Goal: Task Accomplishment & Management: Complete application form

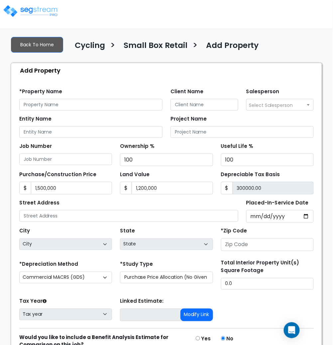
scroll to position [65, 0]
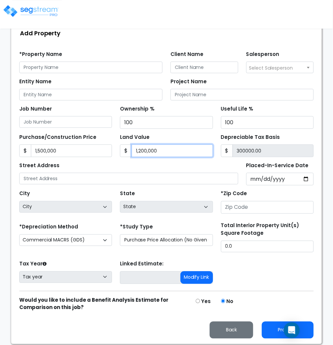
click at [173, 149] on input "1,200,000" at bounding box center [172, 150] width 81 height 13
click at [160, 167] on div "Street Address" at bounding box center [128, 172] width 219 height 24
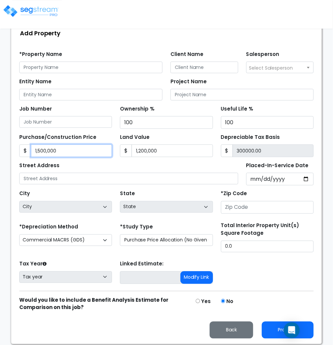
click at [108, 152] on input "1,500,000" at bounding box center [71, 150] width 81 height 13
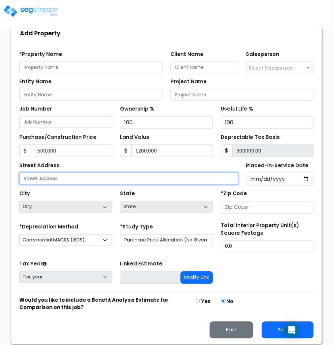
click at [71, 173] on input "text" at bounding box center [128, 179] width 219 height 12
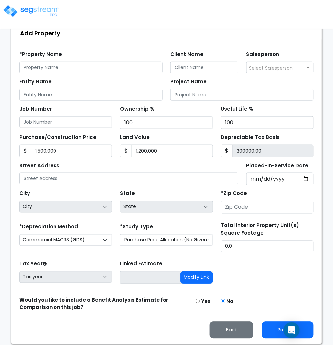
click at [193, 170] on div "Street Address" at bounding box center [128, 172] width 219 height 24
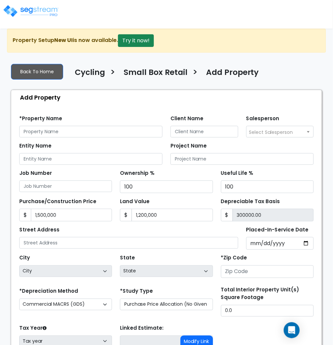
scroll to position [0, 0]
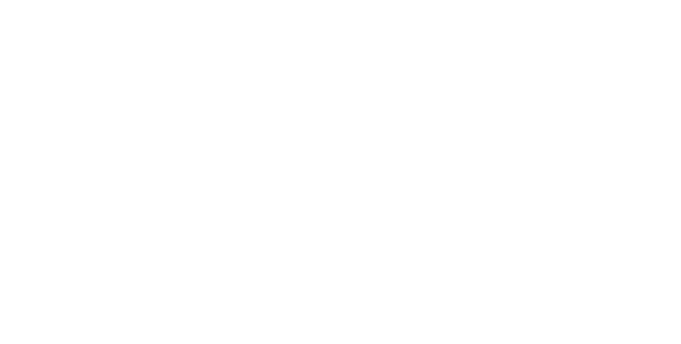
select select "4"
select select "2"
select select "3"
select select "6"
select select "3"
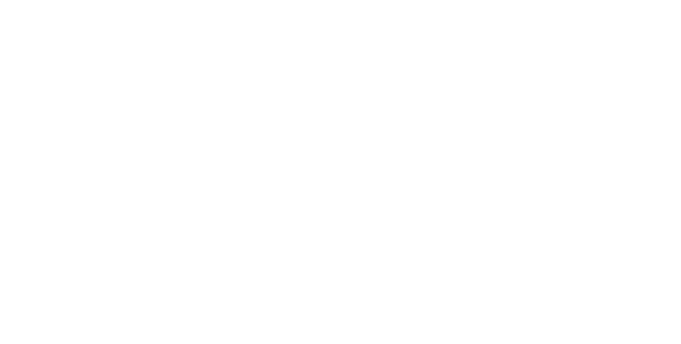
select select "4"
select select "6"
select select "2"
select select "4"
select select "5"
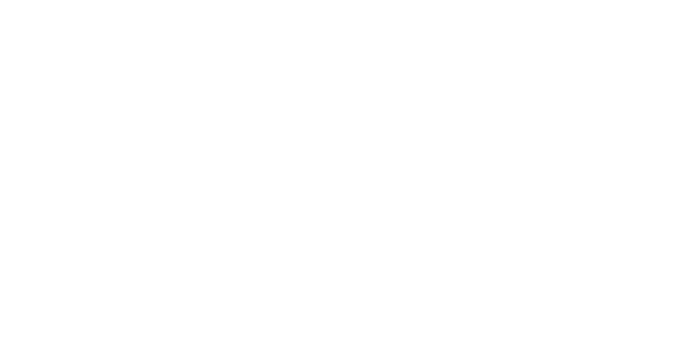
select select "3"
select select "1"
select select "2"
select select "3"
select select "1"
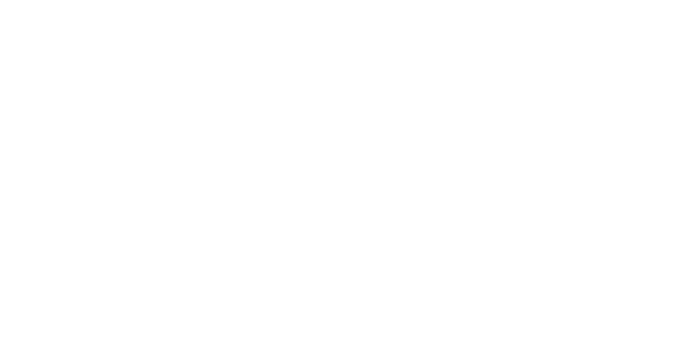
select select "2"
select select "3"
select select "2"
select select "3"
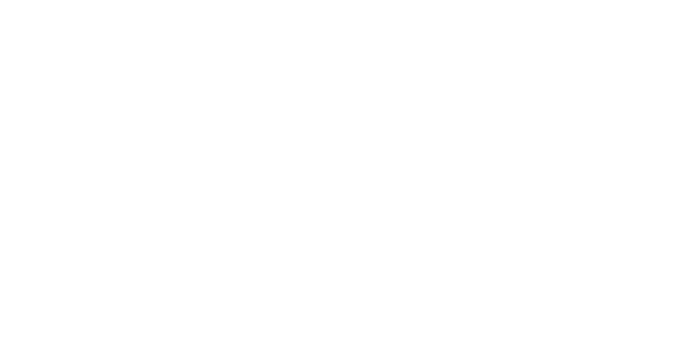
select select "3"
select select "1"
select select "3"
select select "5"
select select "2"
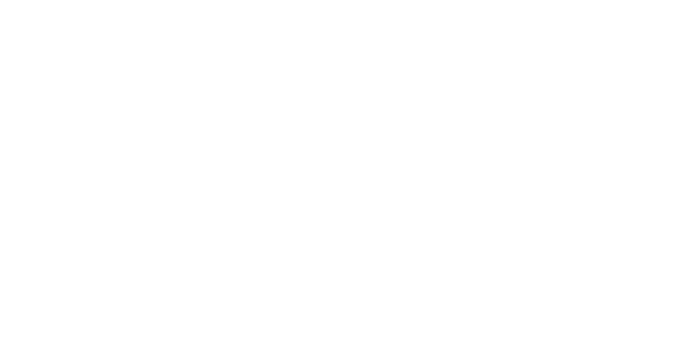
select select "2"
select select "3"
select select "5"
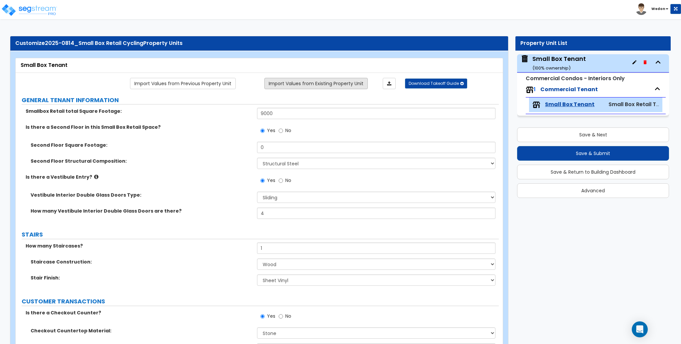
click at [316, 81] on link "Import Values from Existing Property Unit" at bounding box center [315, 83] width 103 height 11
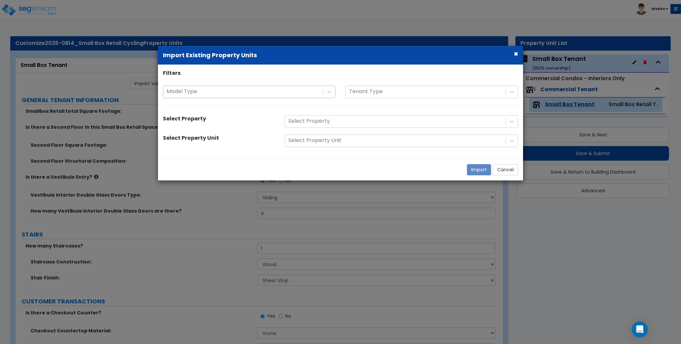
click at [284, 95] on div at bounding box center [243, 91] width 153 height 9
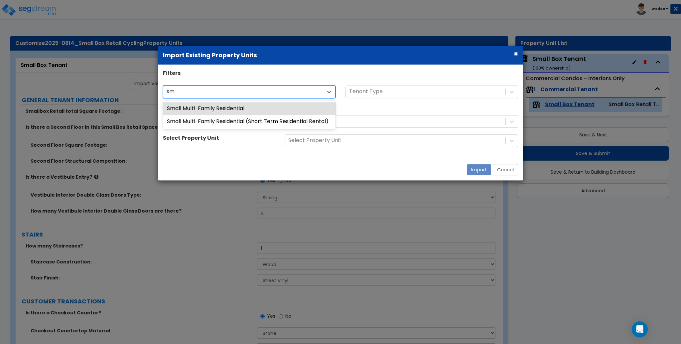
type input "s"
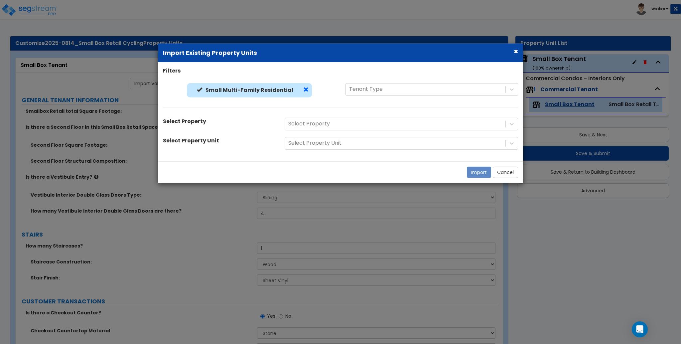
click at [303, 87] on span at bounding box center [305, 89] width 5 height 5
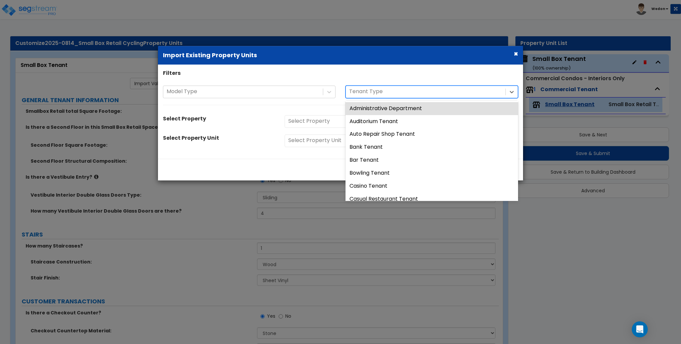
click at [371, 92] on div at bounding box center [425, 91] width 153 height 9
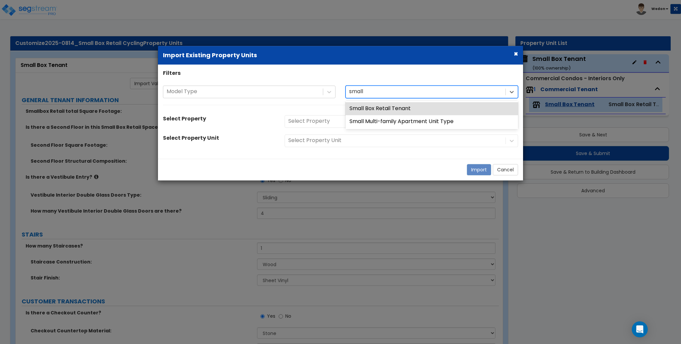
type input "small"
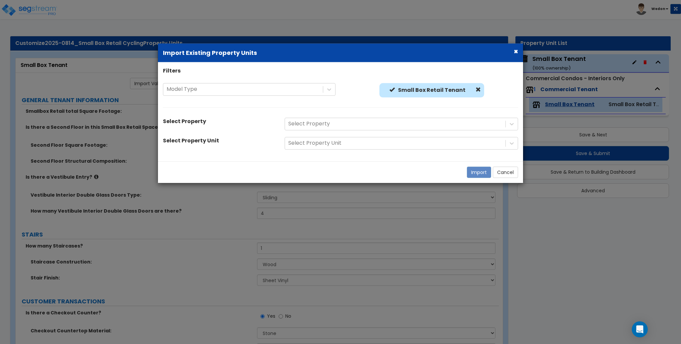
click at [245, 122] on div "Select Property" at bounding box center [219, 121] width 122 height 9
click at [364, 123] on div at bounding box center [395, 123] width 214 height 9
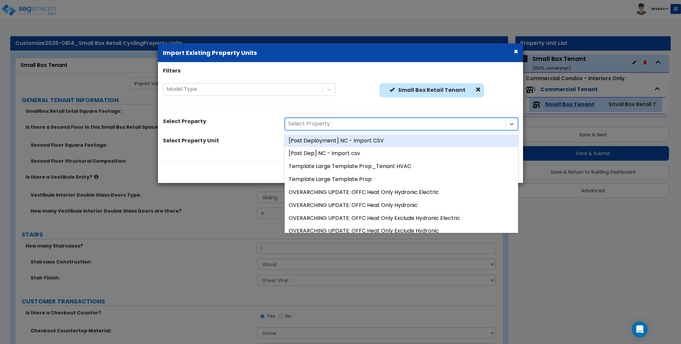
click at [331, 123] on div at bounding box center [395, 123] width 214 height 9
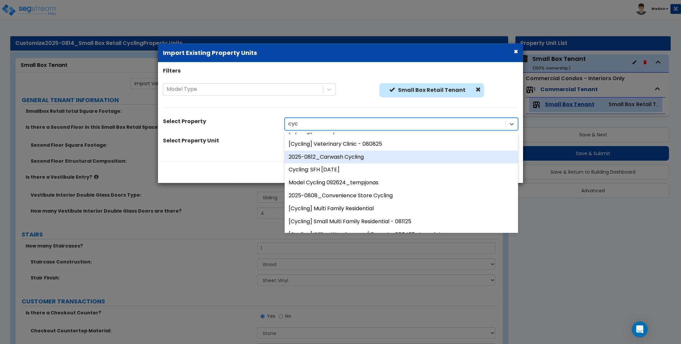
scroll to position [133, 0]
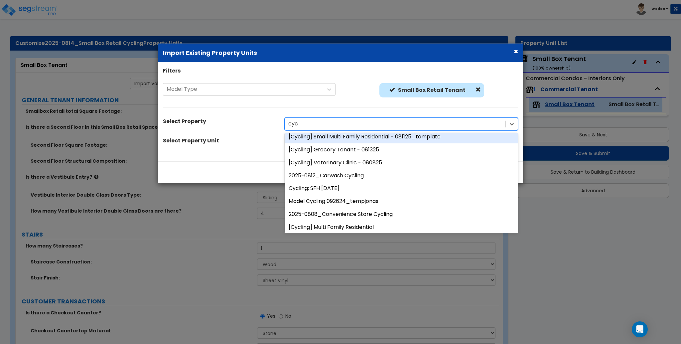
type input "cyc"
click at [497, 99] on div "Small Box Retail Tenant" at bounding box center [432, 92] width 173 height 18
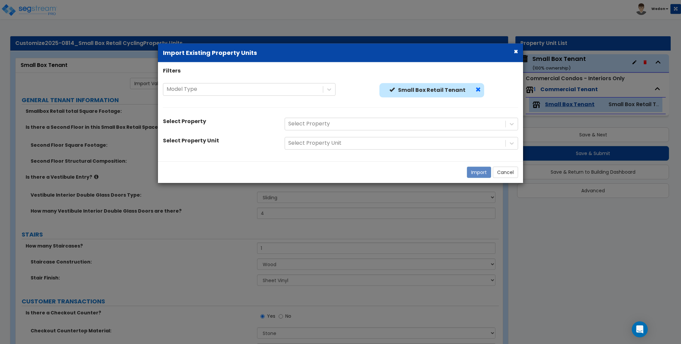
click at [477, 88] on span at bounding box center [478, 89] width 5 height 5
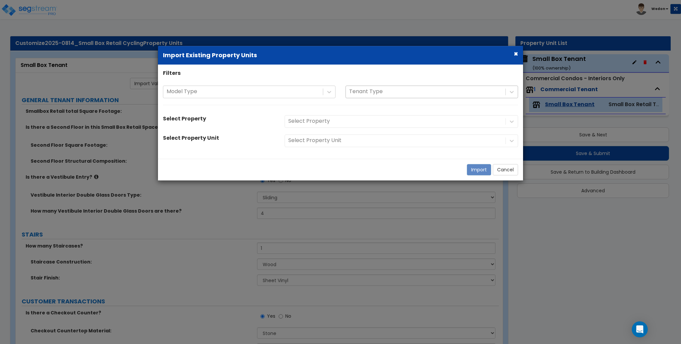
click at [430, 90] on div at bounding box center [425, 91] width 153 height 9
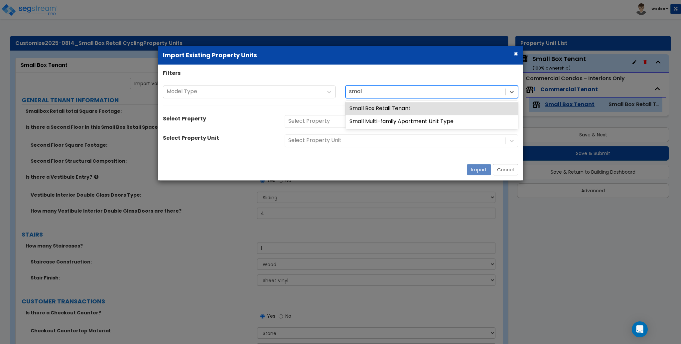
type input "small"
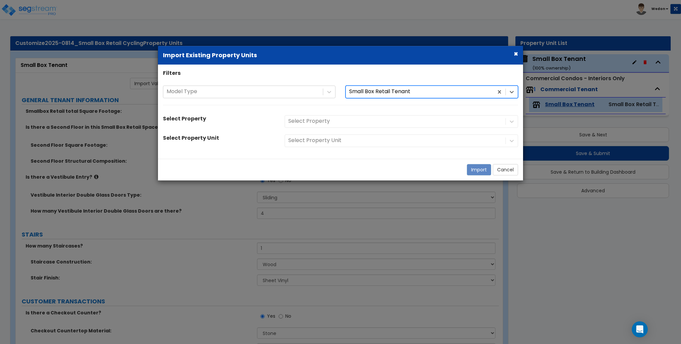
click at [242, 125] on div "Select Property Select Property" at bounding box center [340, 121] width 365 height 13
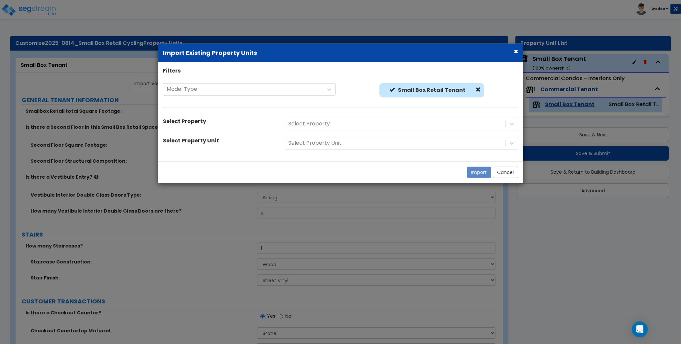
click at [312, 124] on div "Select Property" at bounding box center [401, 123] width 243 height 13
click at [369, 107] on hr at bounding box center [340, 107] width 355 height 0
click at [413, 123] on div at bounding box center [395, 123] width 214 height 9
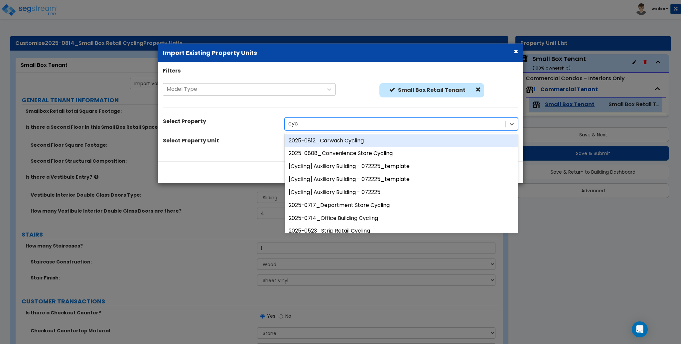
type input "cyc"
click at [302, 91] on div at bounding box center [243, 89] width 153 height 9
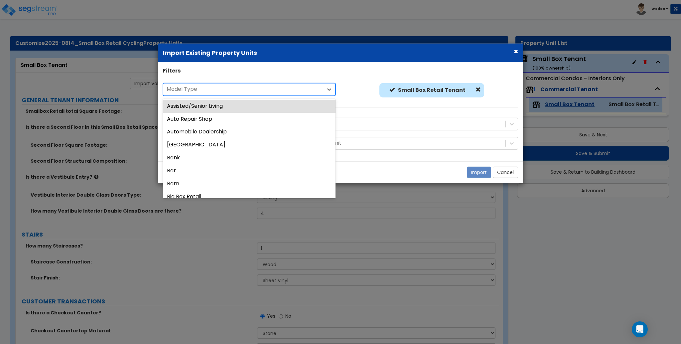
type input "o"
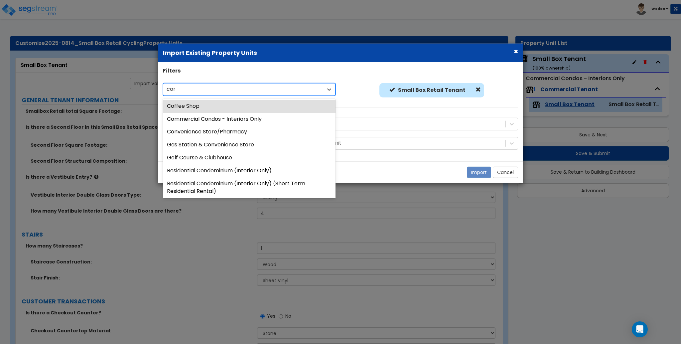
type input "comm"
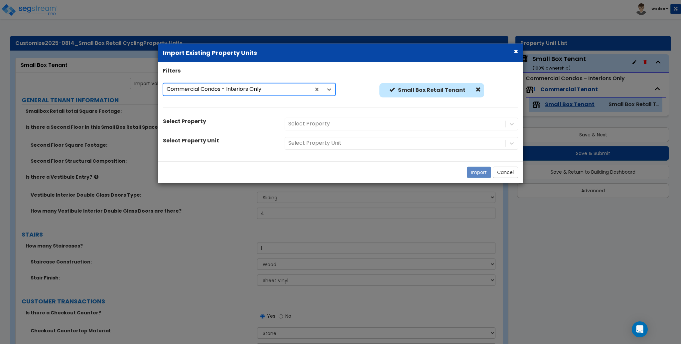
click at [393, 102] on div "option Commercial Condos - Interiors Only, selected. Commercial Condos - Interi…" at bounding box center [340, 98] width 365 height 31
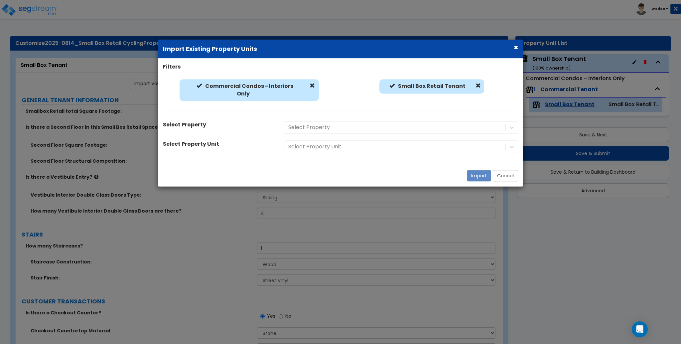
click at [335, 129] on div "Select Property" at bounding box center [401, 127] width 243 height 13
click at [344, 128] on div "Select Property" at bounding box center [401, 127] width 243 height 13
click at [349, 112] on div "Commercial Condos - Interiors Only Commercial Condos - Interiors Only Small Box…" at bounding box center [340, 98] width 365 height 39
click at [495, 128] on div "Select Property" at bounding box center [401, 127] width 243 height 13
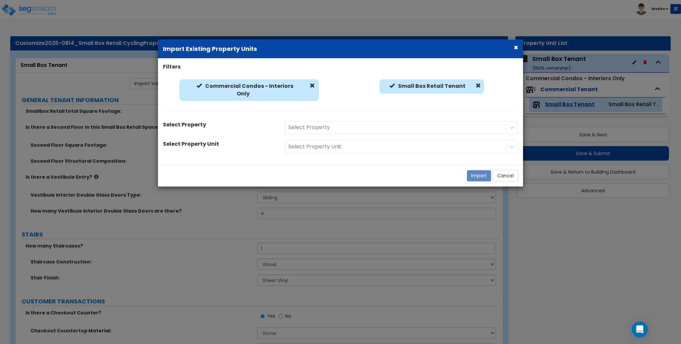
click at [495, 128] on div "Select Property" at bounding box center [401, 127] width 243 height 13
click at [431, 111] on div "Commercial Condos - Interiors Only Commercial Condos - Interiors Only Small Box…" at bounding box center [340, 98] width 365 height 39
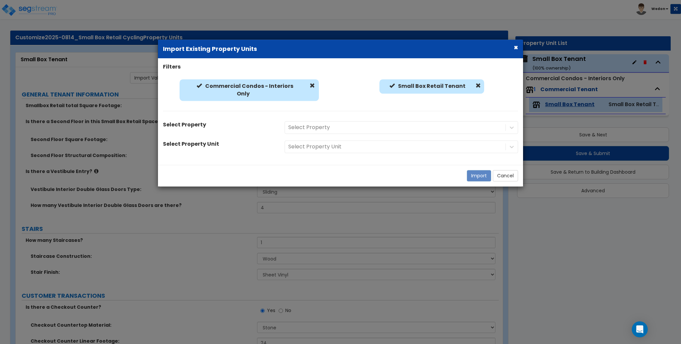
scroll to position [0, 0]
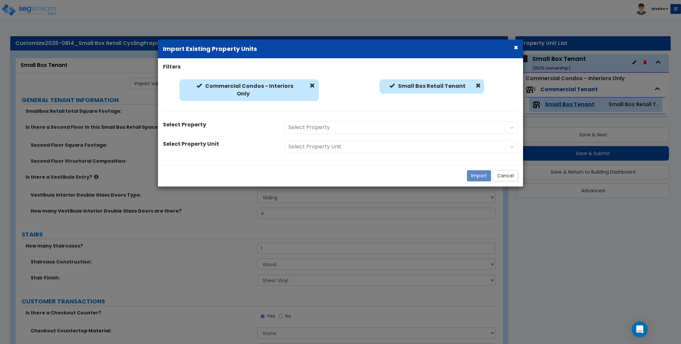
click at [360, 129] on div "Select Property" at bounding box center [401, 127] width 243 height 13
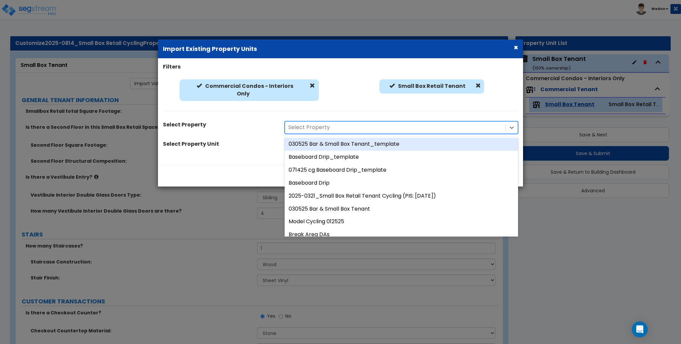
click at [458, 129] on div at bounding box center [395, 127] width 214 height 9
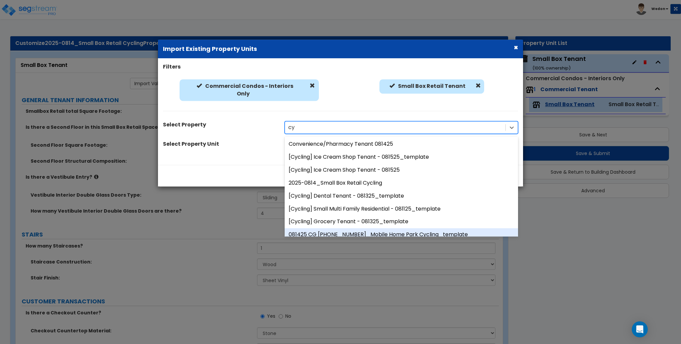
type input "c"
click at [308, 130] on div at bounding box center [395, 127] width 214 height 9
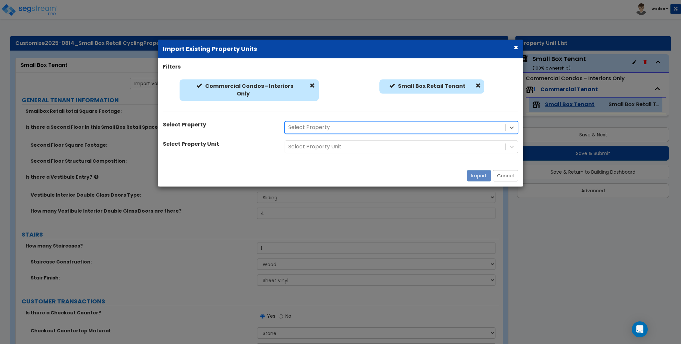
click at [398, 128] on div at bounding box center [395, 127] width 214 height 9
click at [397, 118] on div "Commercial Condos - Interiors Only Commercial Condos - Interiors Only Small Box…" at bounding box center [340, 98] width 365 height 39
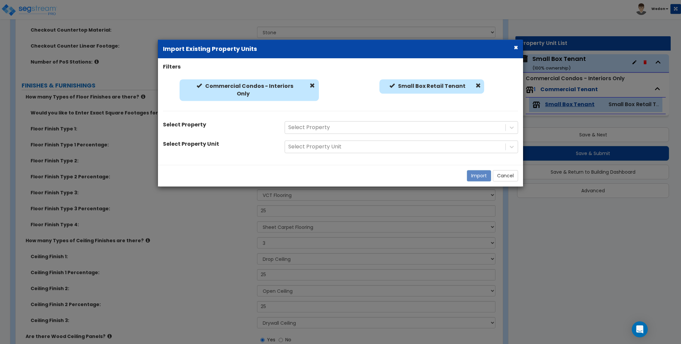
click at [397, 129] on div at bounding box center [395, 127] width 214 height 9
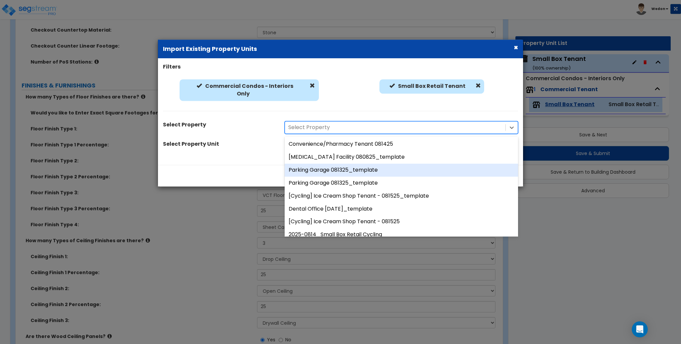
click at [212, 127] on div "Select Property 12051 results available. Use Up and Down to choose options, pre…" at bounding box center [340, 127] width 365 height 13
click at [235, 126] on div "Select Property" at bounding box center [219, 125] width 122 height 9
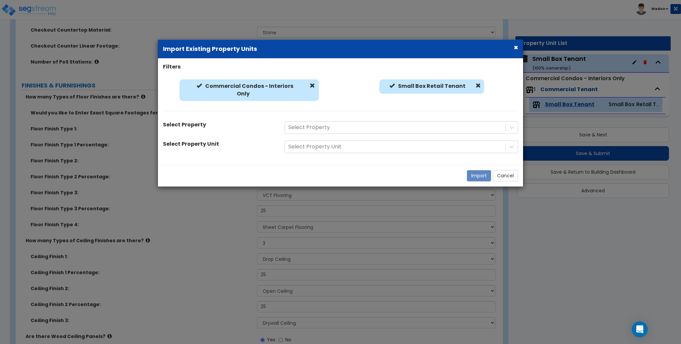
click at [514, 46] on button "×" at bounding box center [516, 47] width 4 height 7
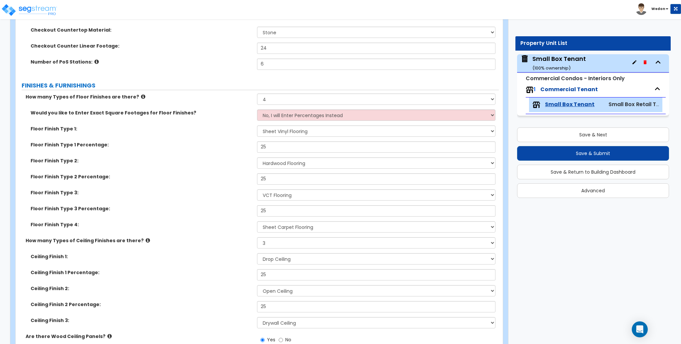
click at [196, 123] on div "Would you like to Enter Exact Square Footages for Floor Finishes? No, I will En…" at bounding box center [257, 117] width 483 height 16
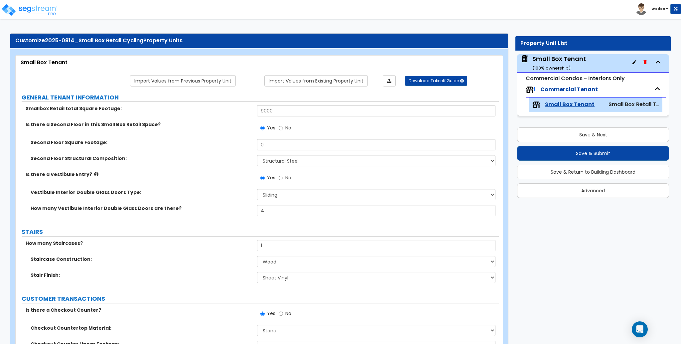
scroll to position [0, 0]
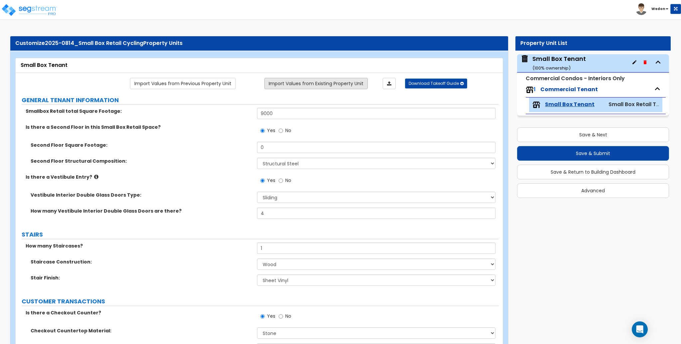
click at [332, 84] on link "Import Values from Existing Property Unit" at bounding box center [315, 83] width 103 height 11
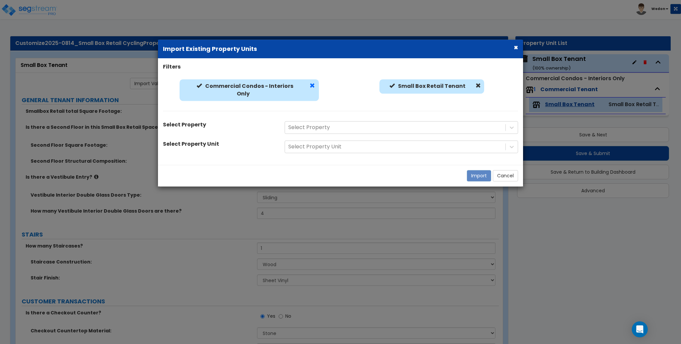
click at [312, 84] on span at bounding box center [312, 85] width 5 height 5
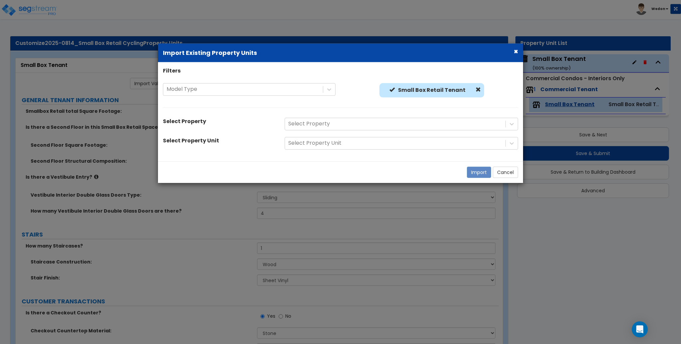
click at [478, 90] on span at bounding box center [478, 89] width 5 height 5
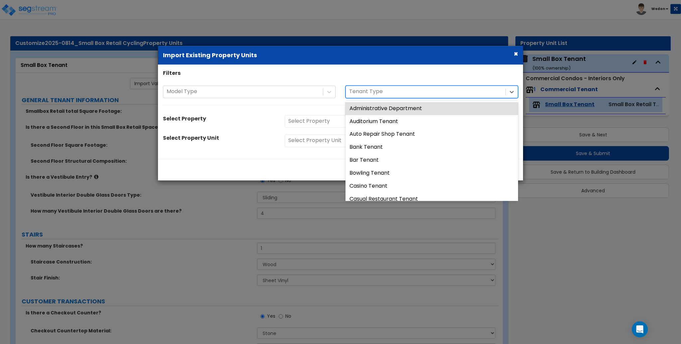
click at [396, 94] on div at bounding box center [425, 91] width 153 height 9
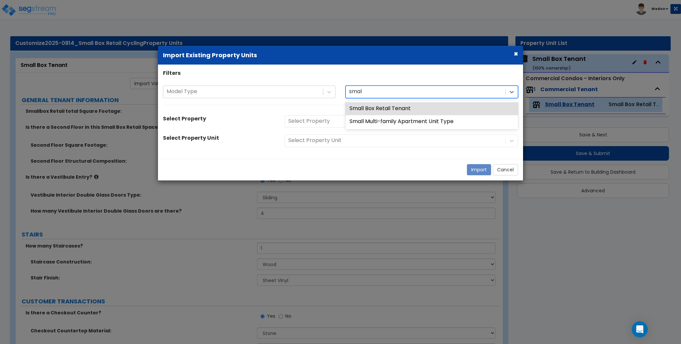
type input "small"
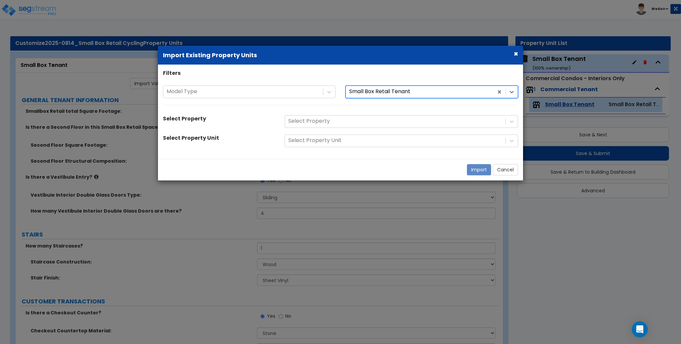
click at [247, 131] on div "Filters Model Type option Small Box Retail Tenant, selected. Small Box Retail T…" at bounding box center [340, 112] width 365 height 84
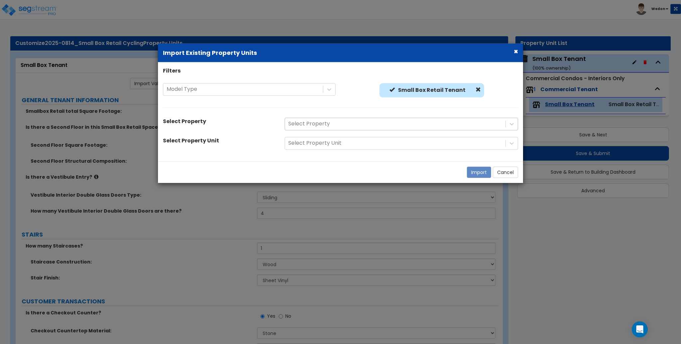
click at [376, 125] on div at bounding box center [395, 123] width 214 height 9
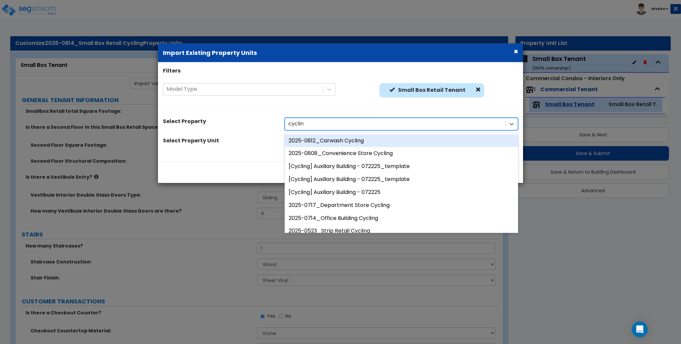
type input "cycling"
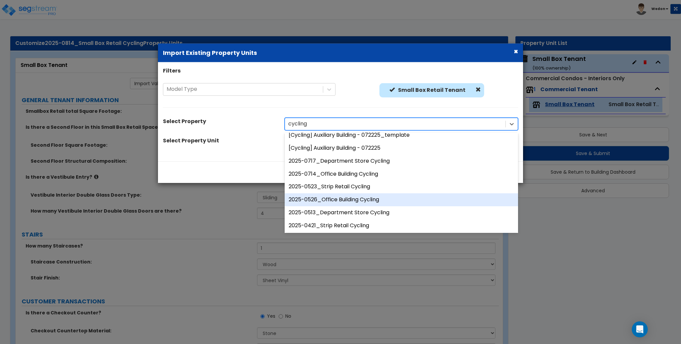
scroll to position [88, 0]
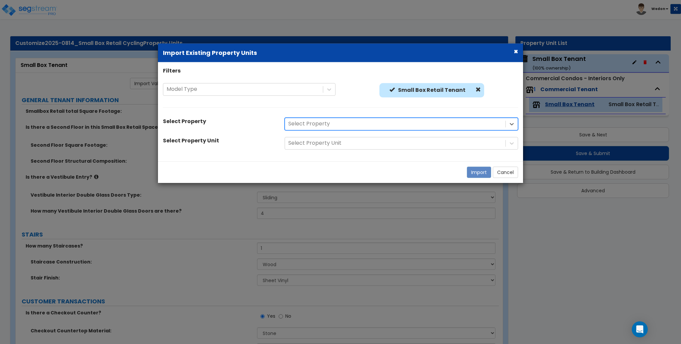
drag, startPoint x: 297, startPoint y: 126, endPoint x: 254, endPoint y: 128, distance: 43.0
click at [255, 128] on div "Select Property Select Property" at bounding box center [340, 123] width 365 height 13
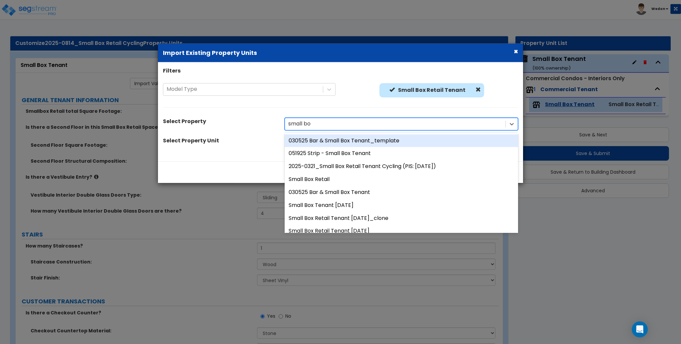
type input "small box"
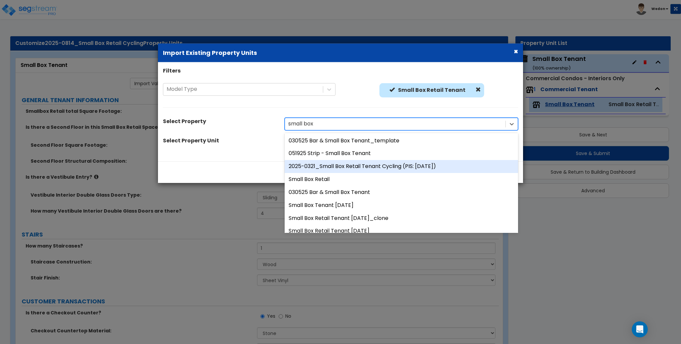
click at [380, 165] on div "2025-0321_Small Box Retail Tenant Cycling (PIS: [DATE])" at bounding box center [401, 166] width 233 height 13
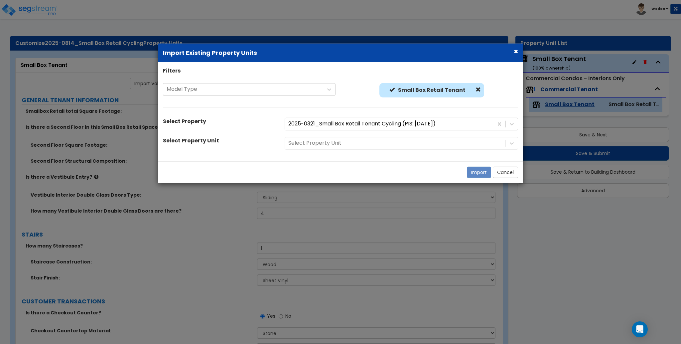
click at [358, 145] on div "Select Property Unit" at bounding box center [401, 143] width 243 height 13
click at [421, 144] on div "Select Property Unit" at bounding box center [401, 143] width 243 height 13
drag, startPoint x: 174, startPoint y: 153, endPoint x: 180, endPoint y: 151, distance: 6.5
click at [176, 153] on div "Filters Model Type Small Box Retail Tenant Small Box Retail Tenant Select Prope…" at bounding box center [340, 111] width 365 height 89
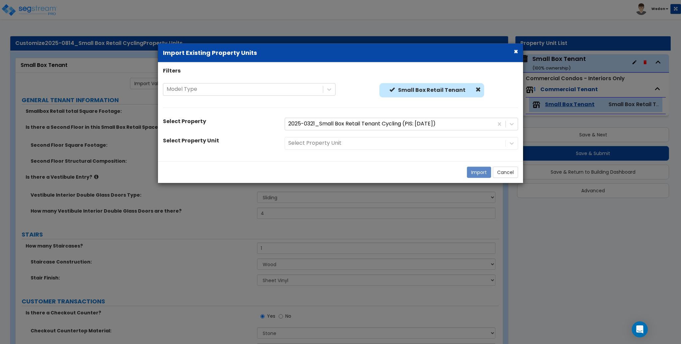
click at [251, 138] on div "Select Property Unit" at bounding box center [219, 141] width 122 height 9
click at [336, 146] on div "Select Property Unit" at bounding box center [401, 143] width 243 height 13
click at [338, 121] on div at bounding box center [395, 123] width 214 height 9
click at [449, 123] on div at bounding box center [395, 123] width 214 height 9
click at [398, 133] on div "Filters Model Type Small Box Retail Tenant Small Box Retail Tenant Select Prope…" at bounding box center [340, 111] width 365 height 89
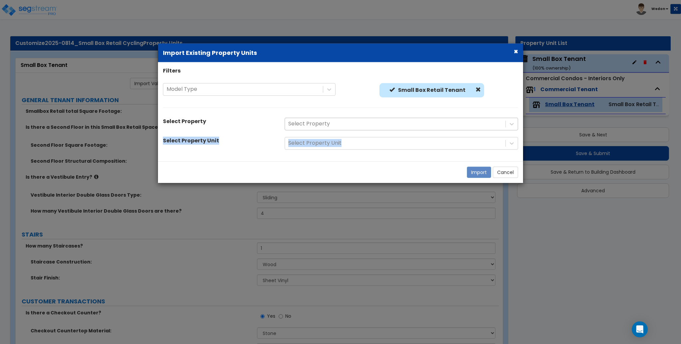
click at [399, 128] on div at bounding box center [395, 123] width 214 height 9
click at [402, 124] on div at bounding box center [395, 123] width 214 height 9
click at [471, 126] on div at bounding box center [395, 123] width 214 height 9
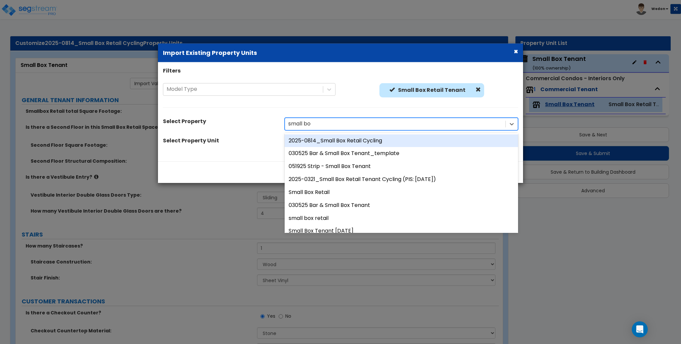
type input "small box"
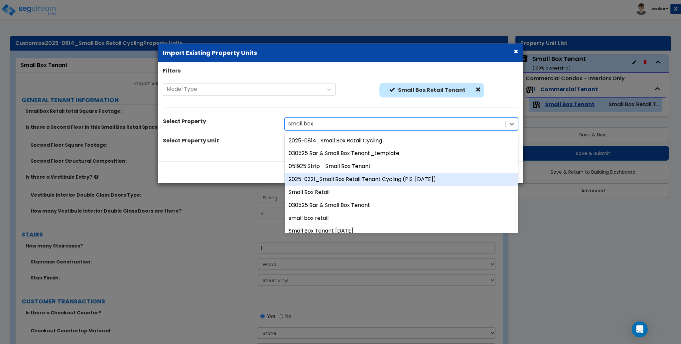
click at [341, 182] on div "2025-0321_Small Box Retail Tenant Cycling (PIS: [DATE])" at bounding box center [401, 179] width 233 height 13
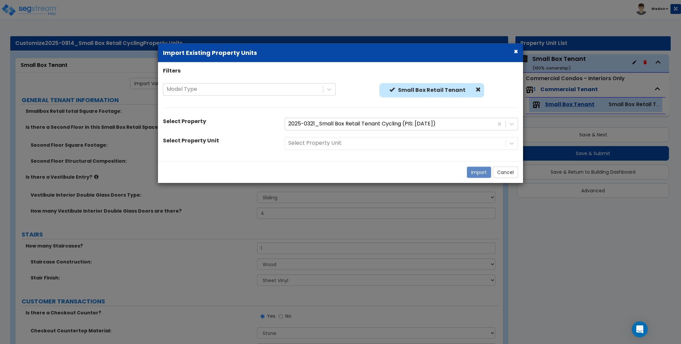
click at [281, 150] on div "Filters Model Type Small Box Retail Tenant Small Box Retail Tenant Select Prope…" at bounding box center [340, 111] width 365 height 89
click at [455, 140] on div "Select Property Unit" at bounding box center [401, 143] width 243 height 13
click at [512, 141] on icon at bounding box center [512, 143] width 7 height 7
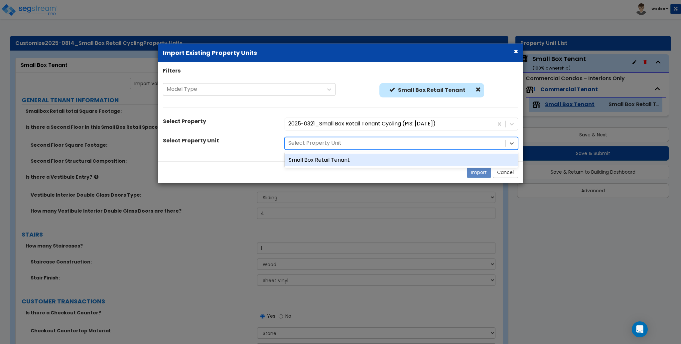
click at [375, 158] on div "Small Box Retail Tenant" at bounding box center [401, 159] width 233 height 13
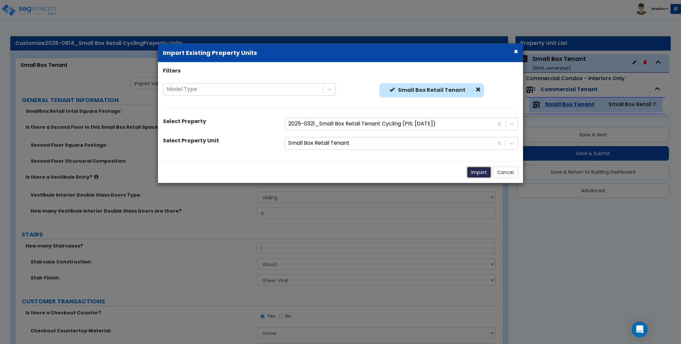
click at [477, 172] on button "Import" at bounding box center [479, 171] width 24 height 11
type input "9,000"
type input "3,000"
select select "8"
select select "2"
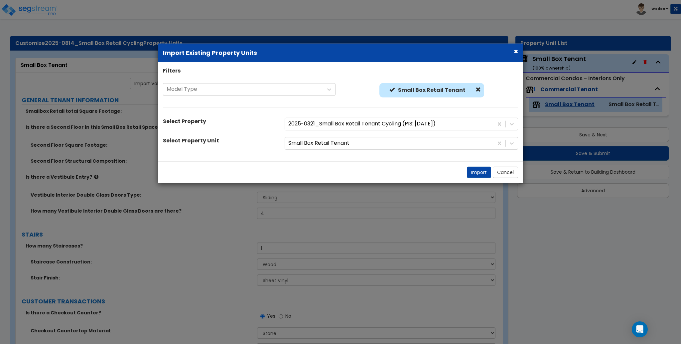
select select "2"
select select "5"
type input "12"
select select "1"
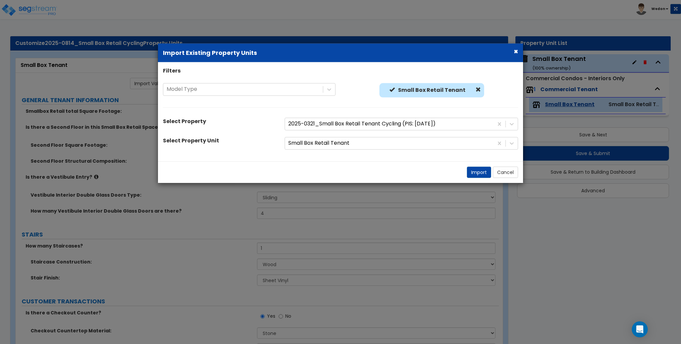
select select "3"
select select "6"
select select "3"
select select "2"
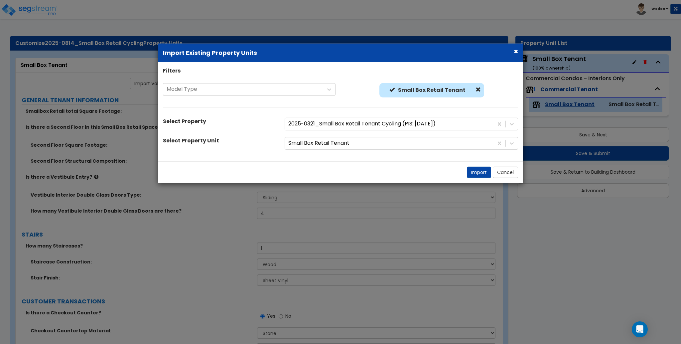
type input "100"
select select "1"
select select "6"
select select "5"
select select "3"
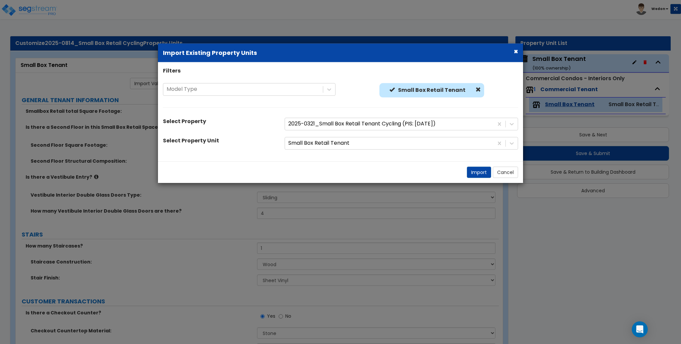
type input "5"
select select "1"
type input "12"
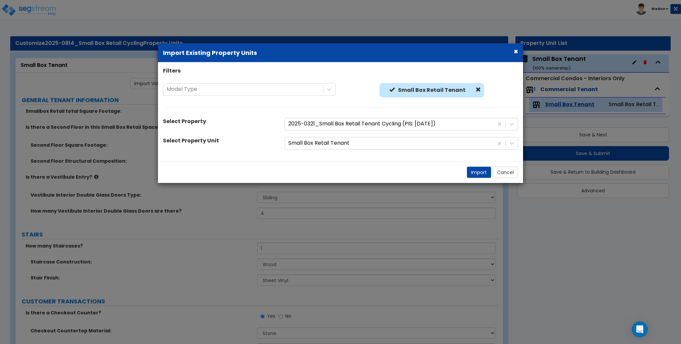
type input "2"
type input "1,000"
type input "1"
type input "500"
select select "3"
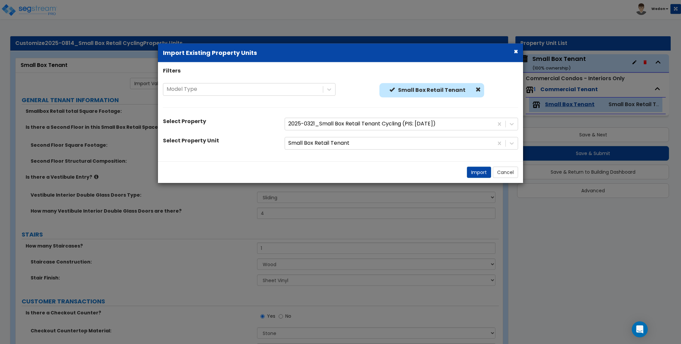
type input "12"
type input "1"
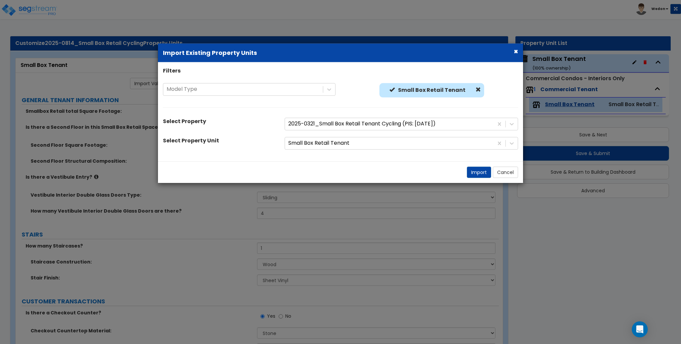
type input "1"
radio input "true"
select select "1"
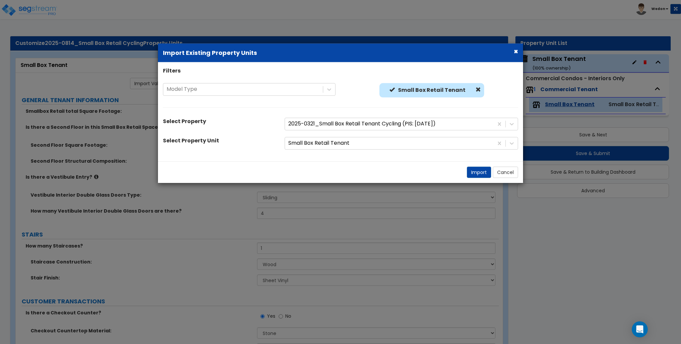
type input "4"
type input "1"
type input "1,000"
select select "4"
radio input "true"
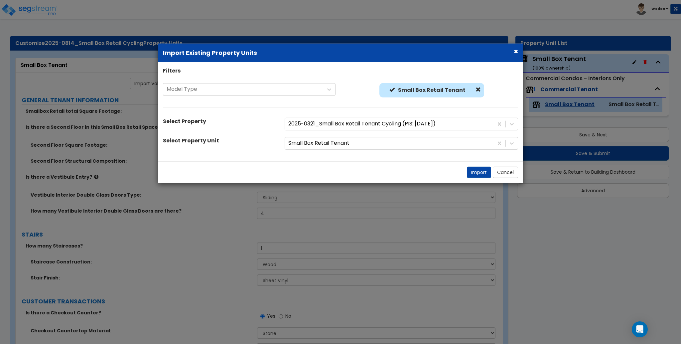
radio input "true"
select select "1"
radio input "true"
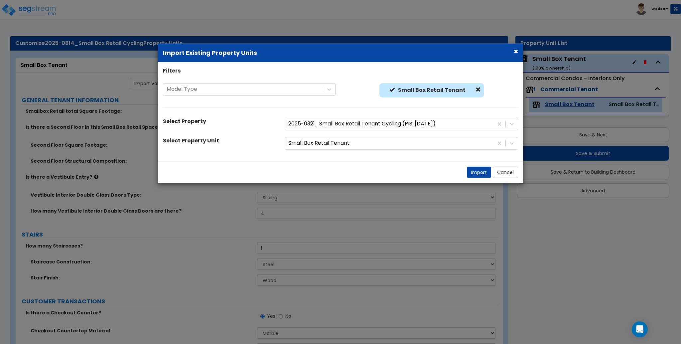
select select "2"
select select "1"
select select "3"
select select "2"
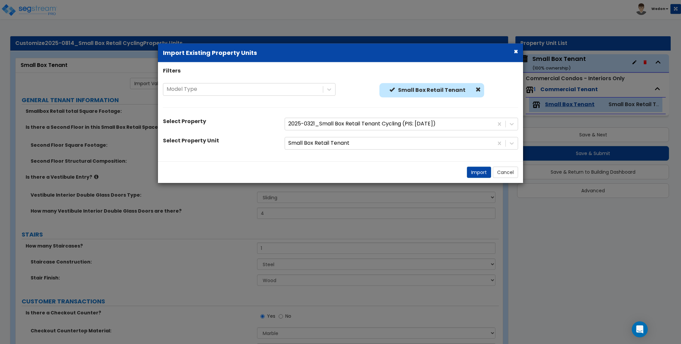
select select "3"
select select "1"
select select "3"
select select "2"
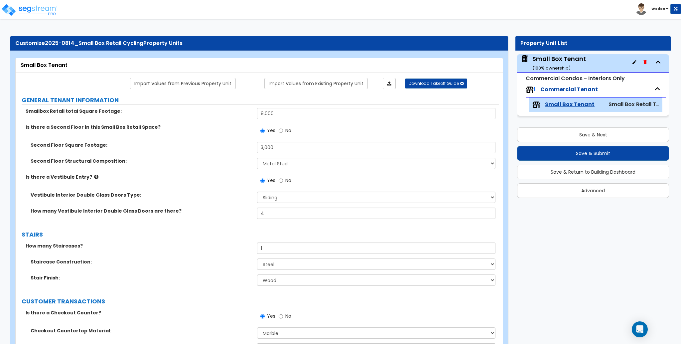
click at [183, 148] on label "Second Floor Square Footage:" at bounding box center [142, 145] width 222 height 7
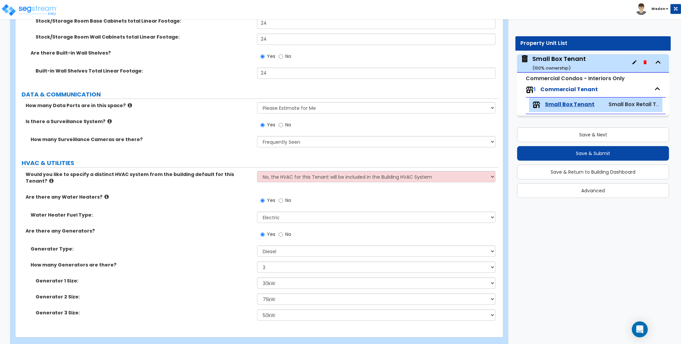
scroll to position [2414, 0]
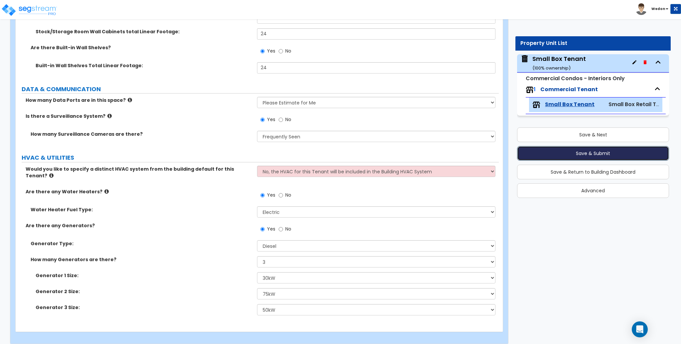
click at [602, 154] on button "Save & Submit" at bounding box center [593, 153] width 152 height 15
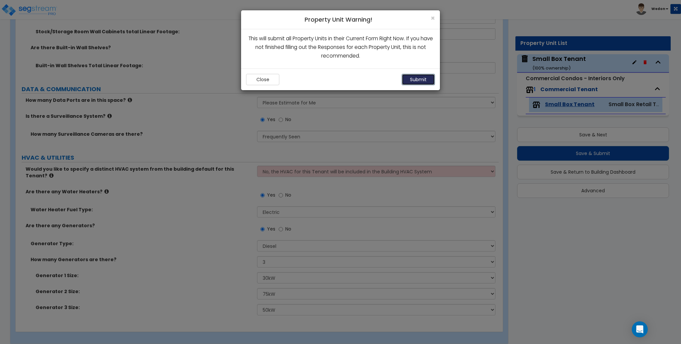
click at [422, 76] on button "Submit" at bounding box center [418, 79] width 33 height 11
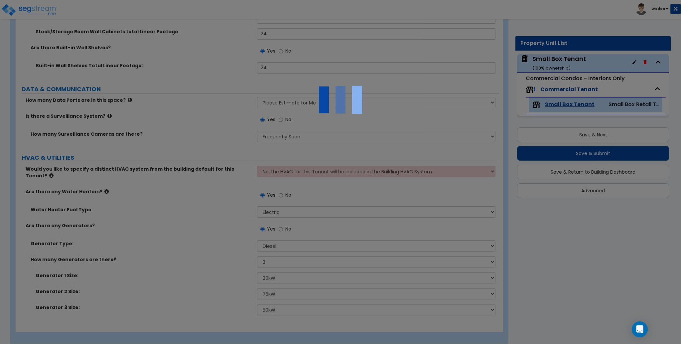
click at [196, 79] on div at bounding box center [340, 172] width 681 height 344
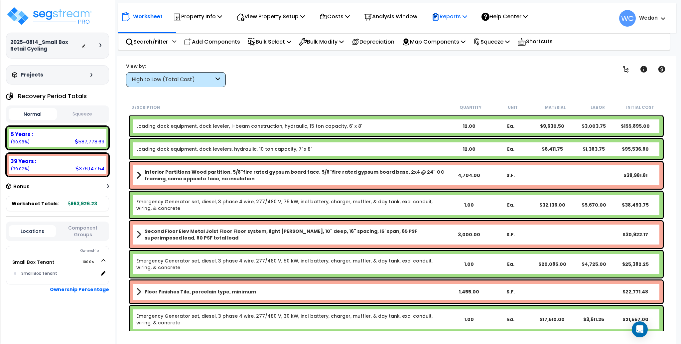
click at [454, 12] on p "Reports" at bounding box center [450, 16] width 36 height 9
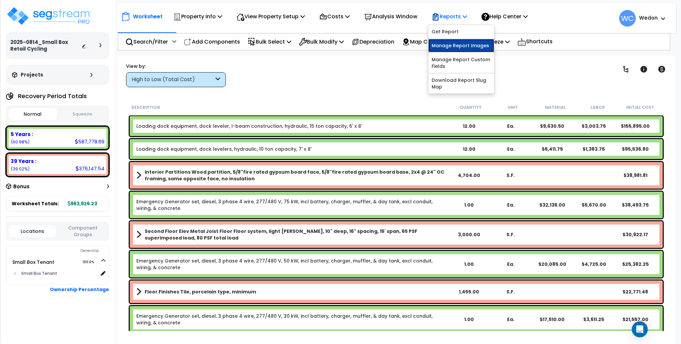
click at [486, 47] on link "Manage Report Images" at bounding box center [461, 45] width 66 height 13
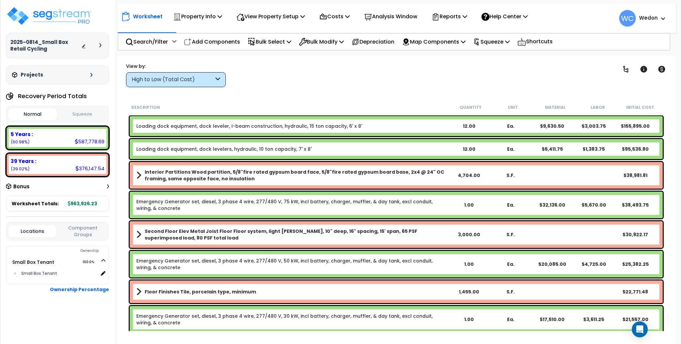
scroll to position [399, 0]
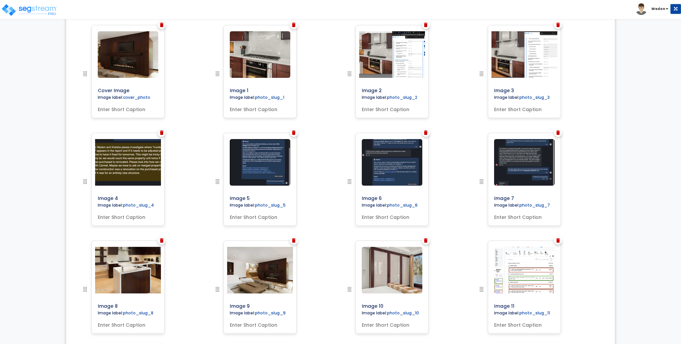
scroll to position [266, 0]
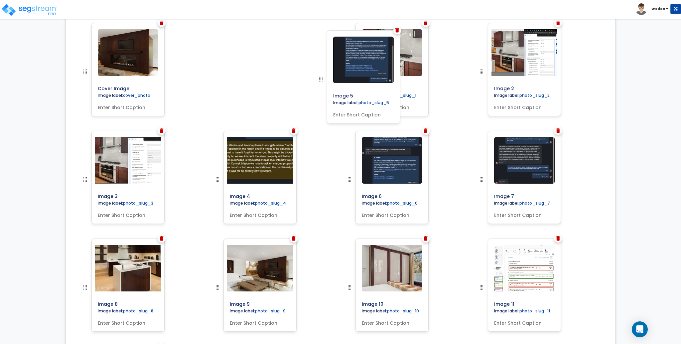
drag, startPoint x: 217, startPoint y: 178, endPoint x: 320, endPoint y: 78, distance: 143.9
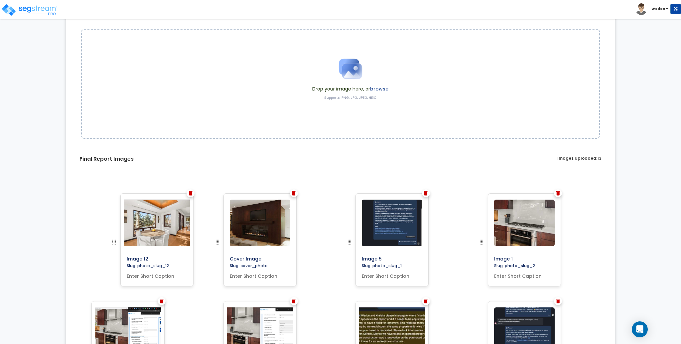
scroll to position [56, 0]
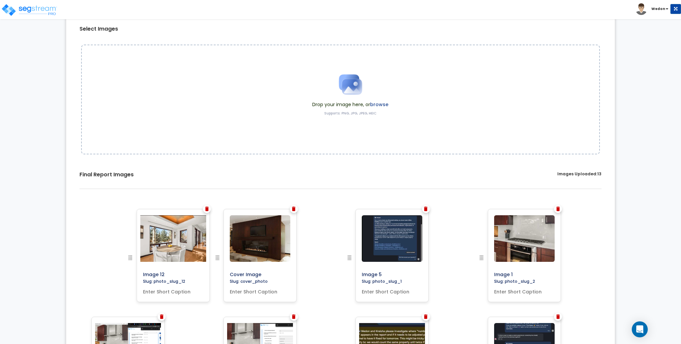
drag, startPoint x: 85, startPoint y: 282, endPoint x: 126, endPoint y: 240, distance: 59.0
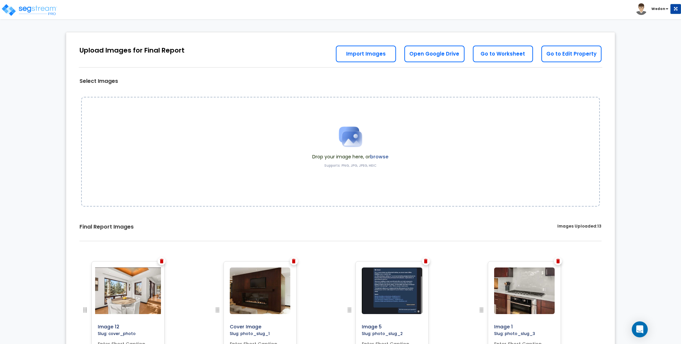
scroll to position [0, 0]
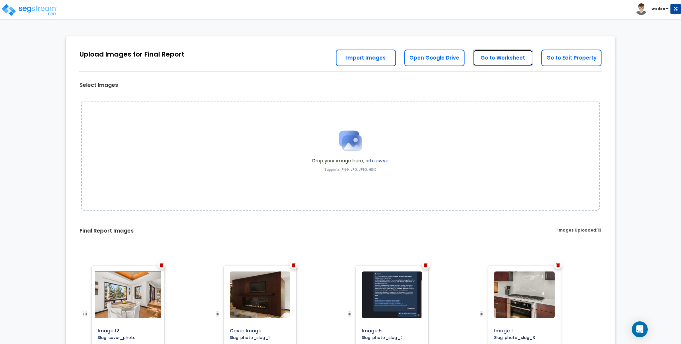
click at [499, 56] on link "Go to Worksheet" at bounding box center [503, 58] width 60 height 17
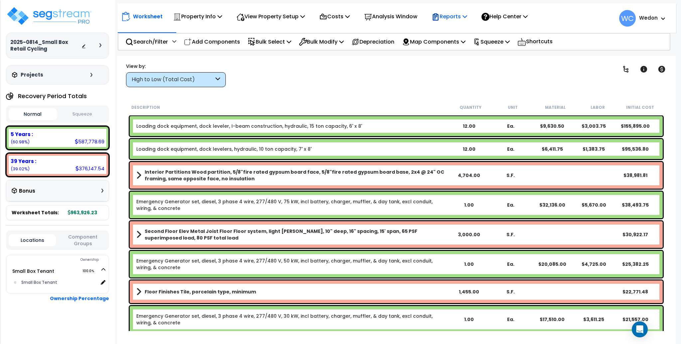
click at [466, 12] on p "Reports" at bounding box center [450, 16] width 36 height 9
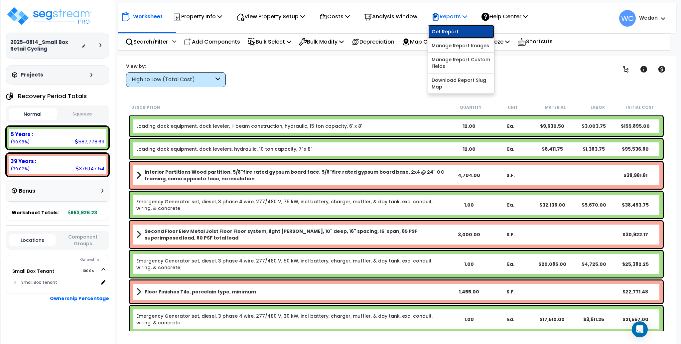
click at [459, 30] on link "Get Report" at bounding box center [461, 31] width 66 height 13
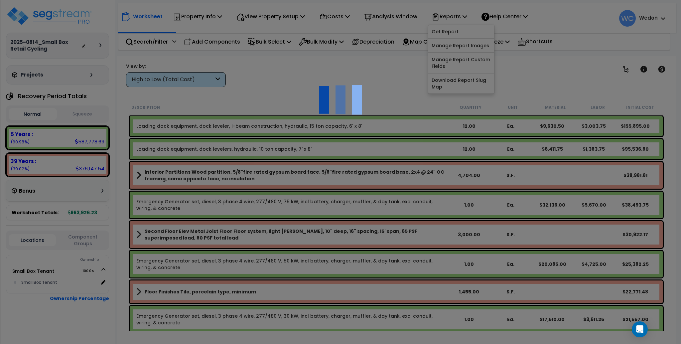
click at [581, 11] on div at bounding box center [340, 172] width 681 height 344
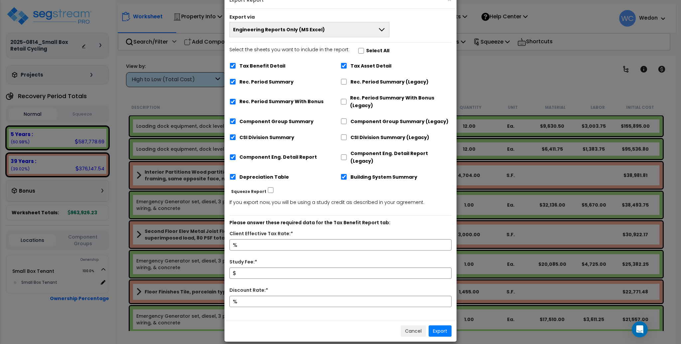
scroll to position [19, 0]
click at [230, 66] on input "Tax Benefit Detail" at bounding box center [232, 65] width 7 height 6
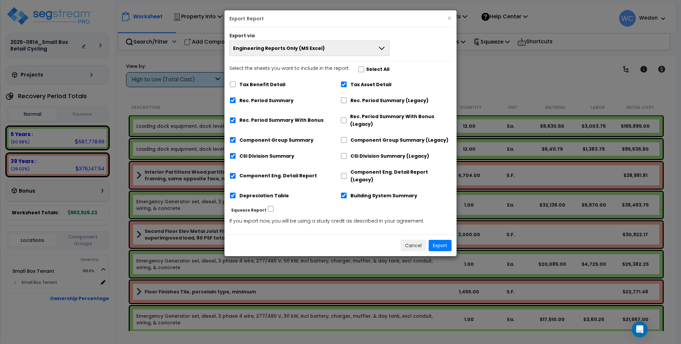
click at [237, 84] on div "Tax Benefit Detail" at bounding box center [284, 83] width 111 height 13
click at [234, 85] on input "Tax Benefit Detail" at bounding box center [232, 84] width 7 height 6
checkbox input "true"
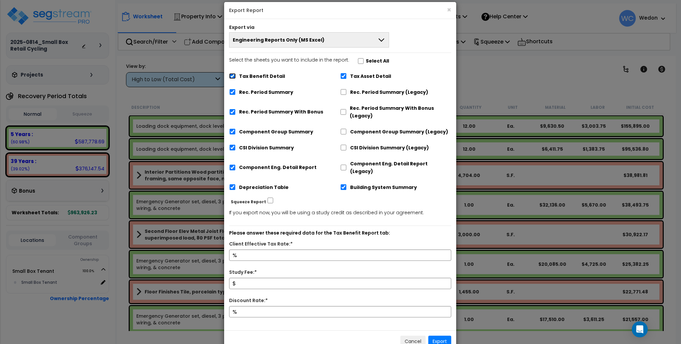
scroll to position [19, 0]
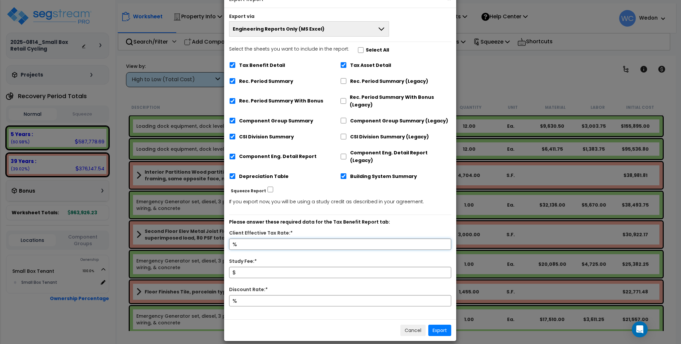
click at [278, 238] on input "Client Effective Tax Rate:*" at bounding box center [340, 243] width 222 height 11
type input "90"
type input "1,500"
type input "15"
click at [443, 325] on button "Export" at bounding box center [439, 330] width 23 height 11
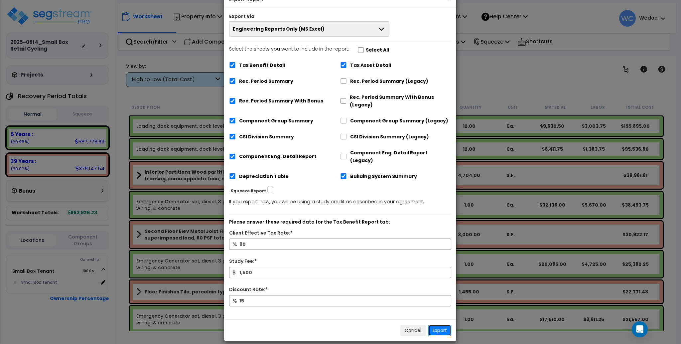
scroll to position [0, 0]
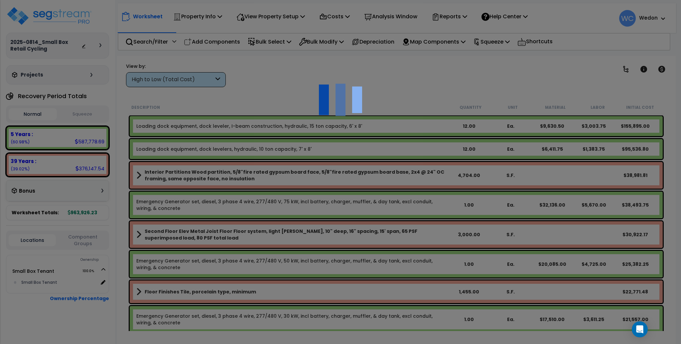
click at [47, 323] on div at bounding box center [340, 172] width 681 height 344
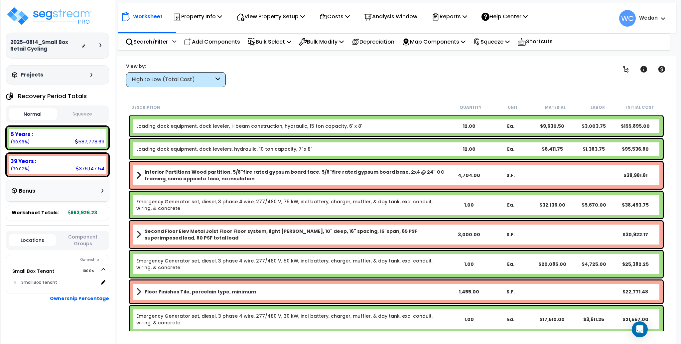
click at [270, 80] on div "Clear Filters" at bounding box center [419, 75] width 371 height 25
